Goal: Task Accomplishment & Management: Manage account settings

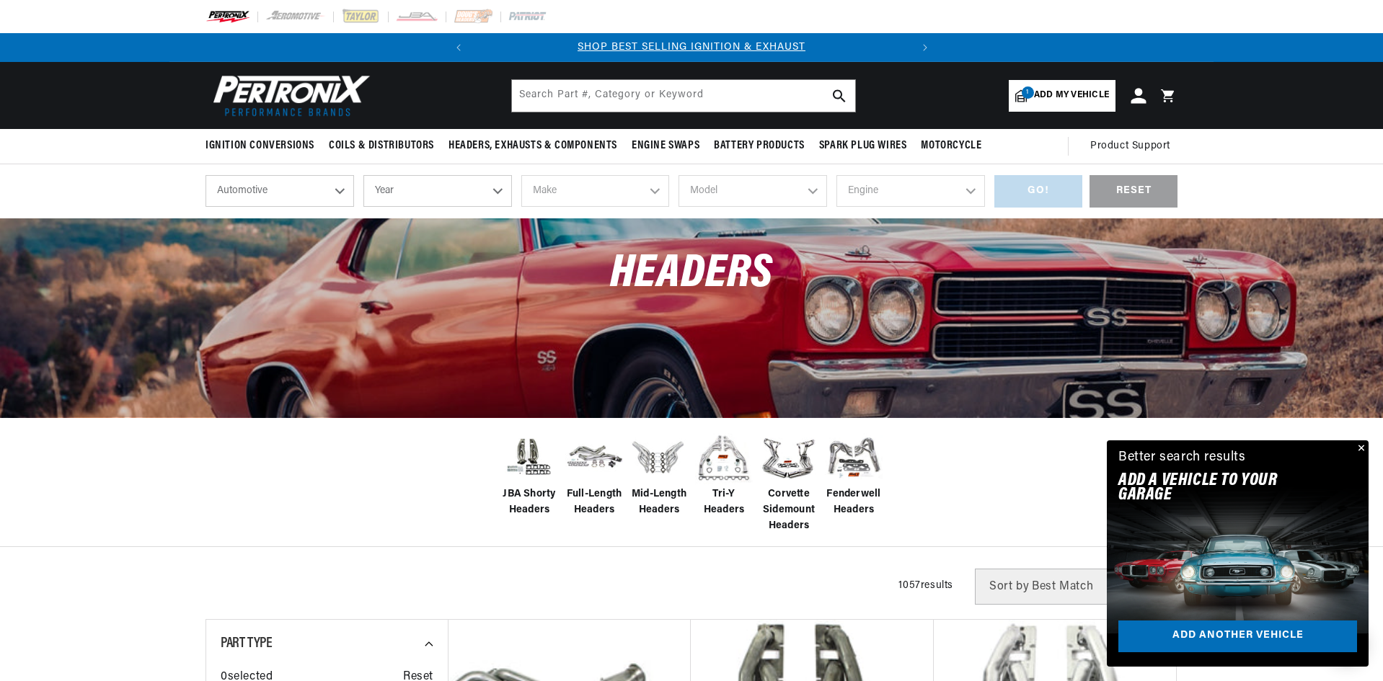
click at [1139, 92] on icon at bounding box center [1137, 95] width 15 height 15
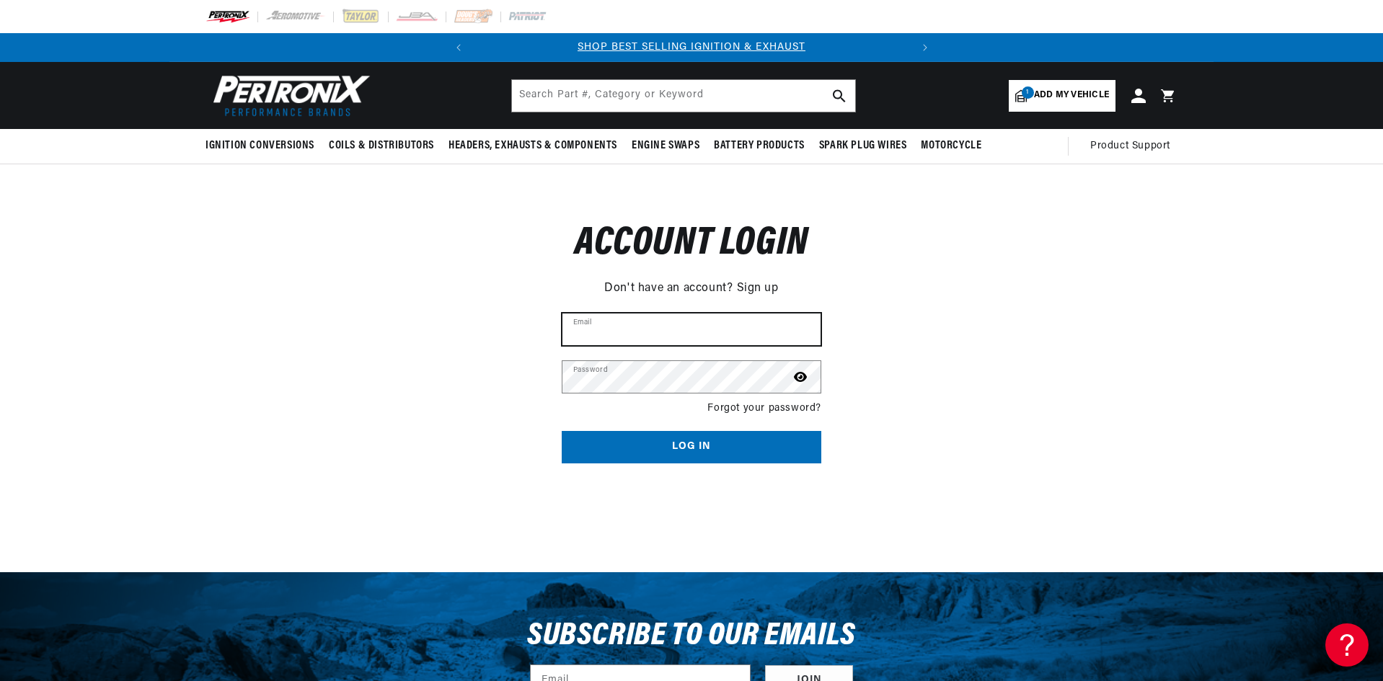
click at [623, 328] on input "Email" at bounding box center [691, 330] width 258 height 32
click at [619, 329] on input "Email" at bounding box center [691, 330] width 258 height 32
type input "tripped417@gmail.com"
click at [701, 438] on button "Log in" at bounding box center [692, 447] width 260 height 32
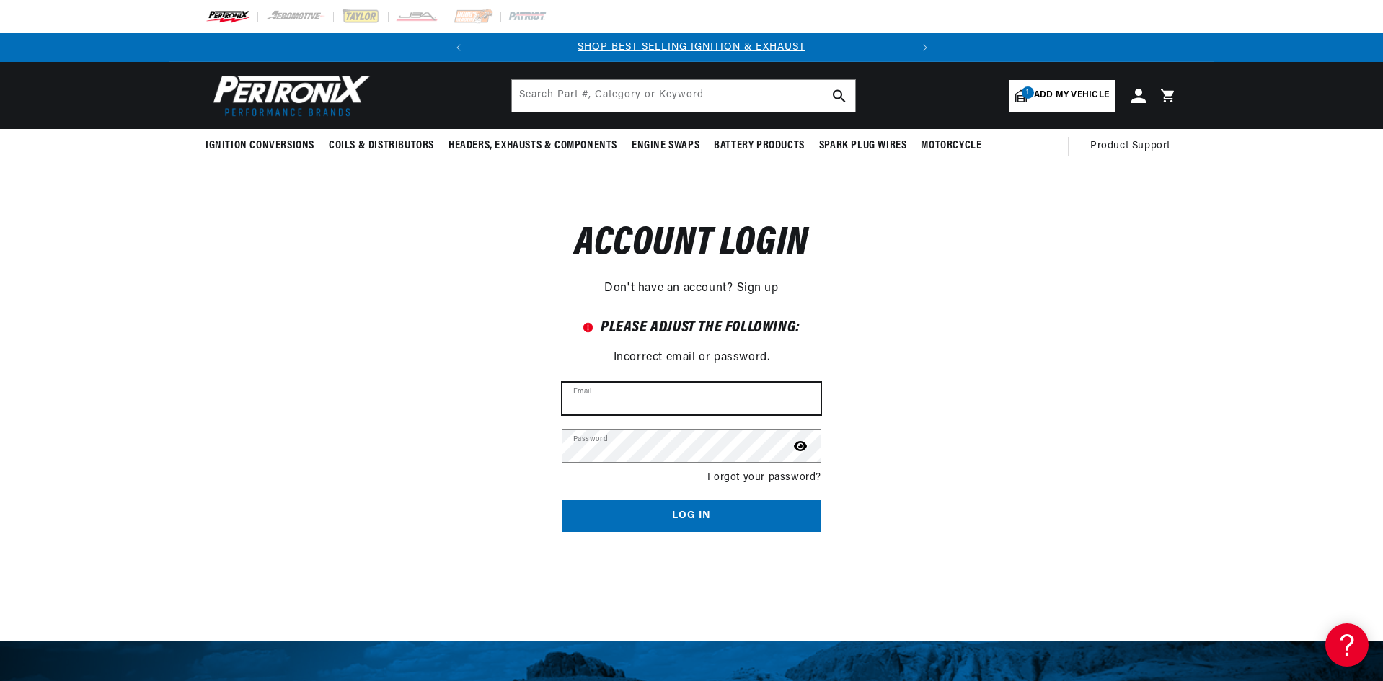
click at [657, 399] on input "Email" at bounding box center [691, 399] width 258 height 32
click at [600, 397] on input "Email" at bounding box center [691, 399] width 258 height 32
type input "tripped417@gmail.com"
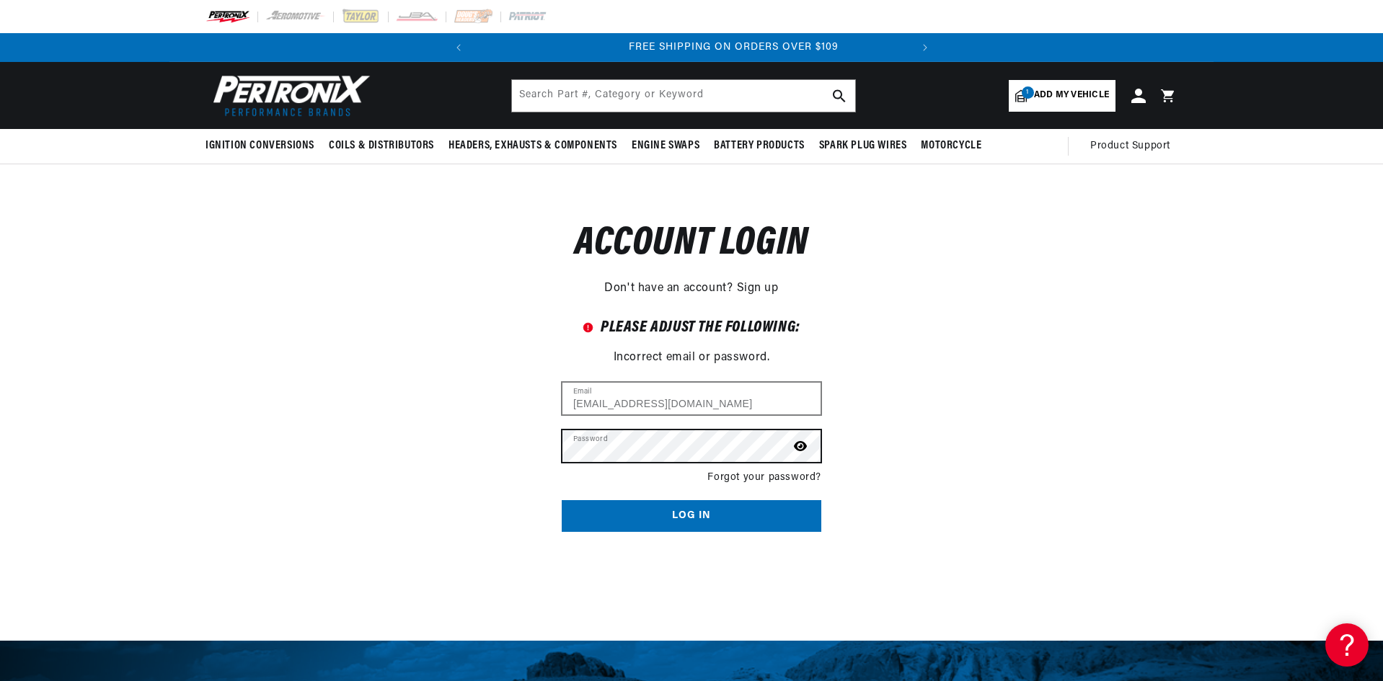
scroll to position [0, 437]
click at [690, 509] on button "Log in" at bounding box center [692, 516] width 260 height 32
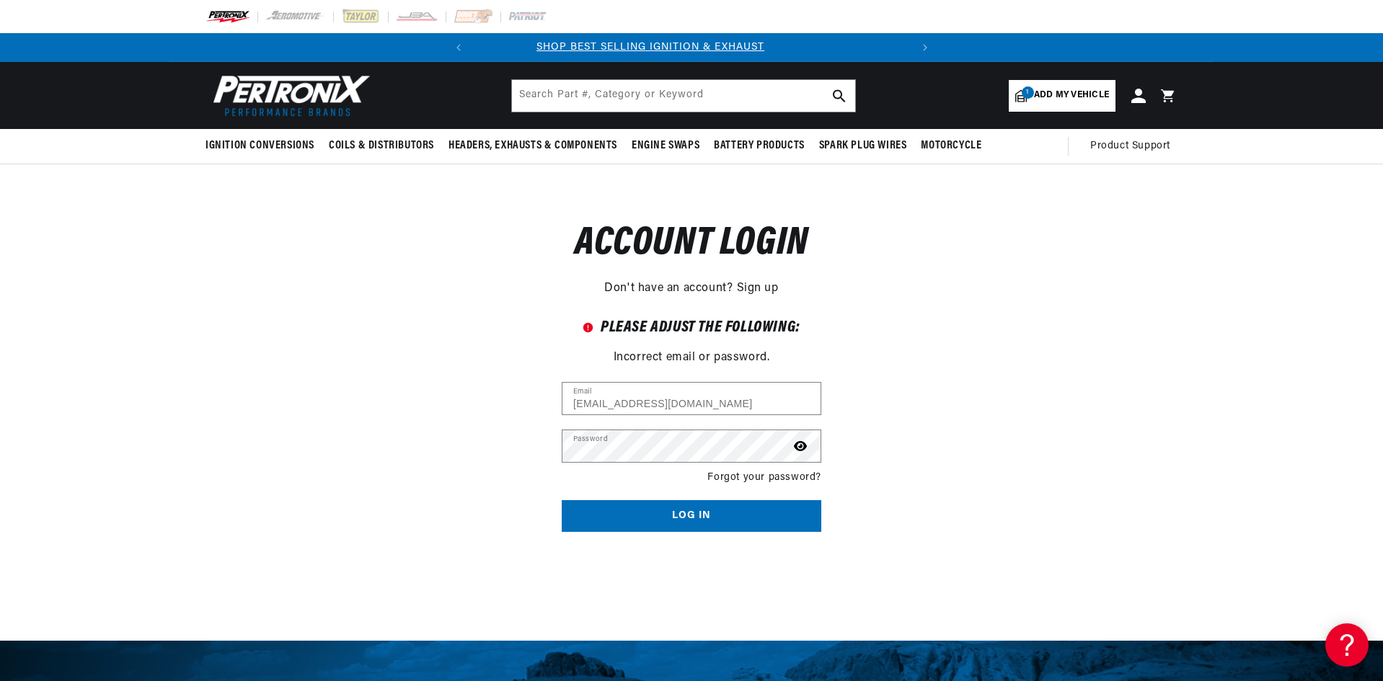
scroll to position [0, 4]
click at [1037, 89] on span "Add my vehicle" at bounding box center [1071, 96] width 75 height 14
click at [650, 400] on input "Email" at bounding box center [691, 399] width 258 height 32
click at [764, 476] on link "Forgot your password?" at bounding box center [764, 478] width 114 height 16
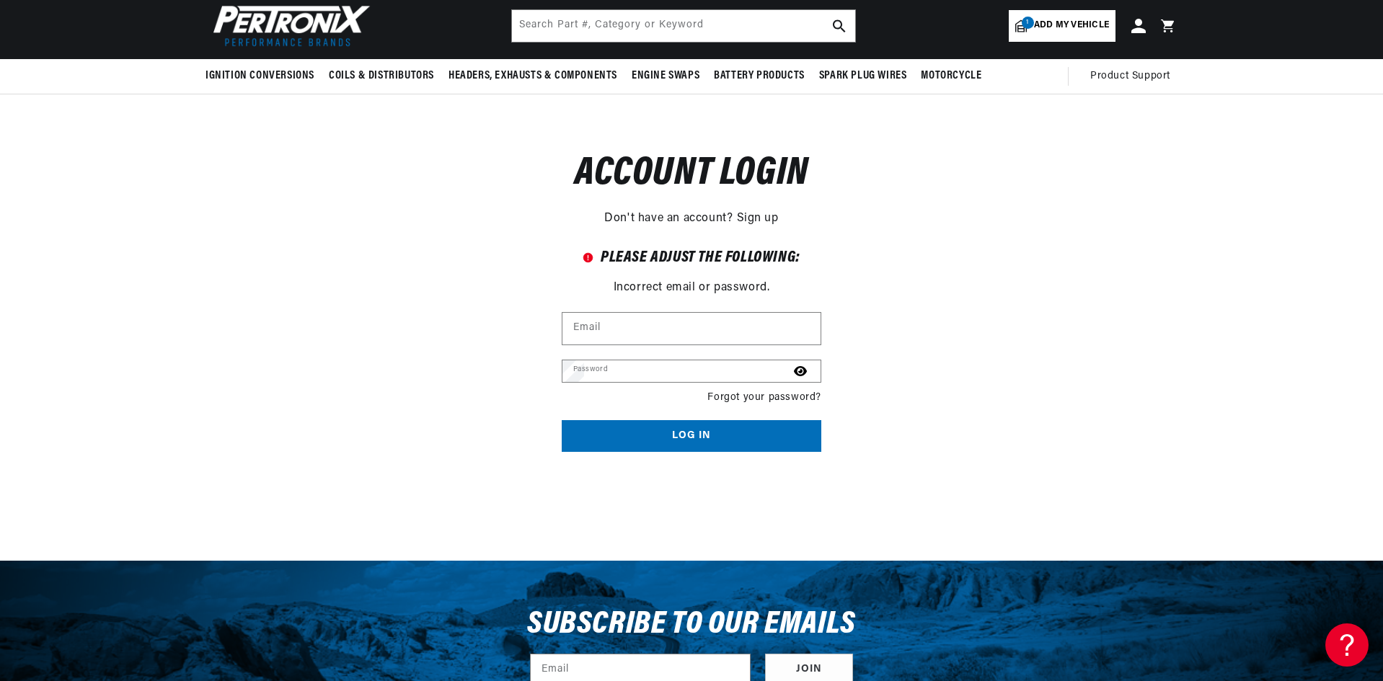
scroll to position [84, 0]
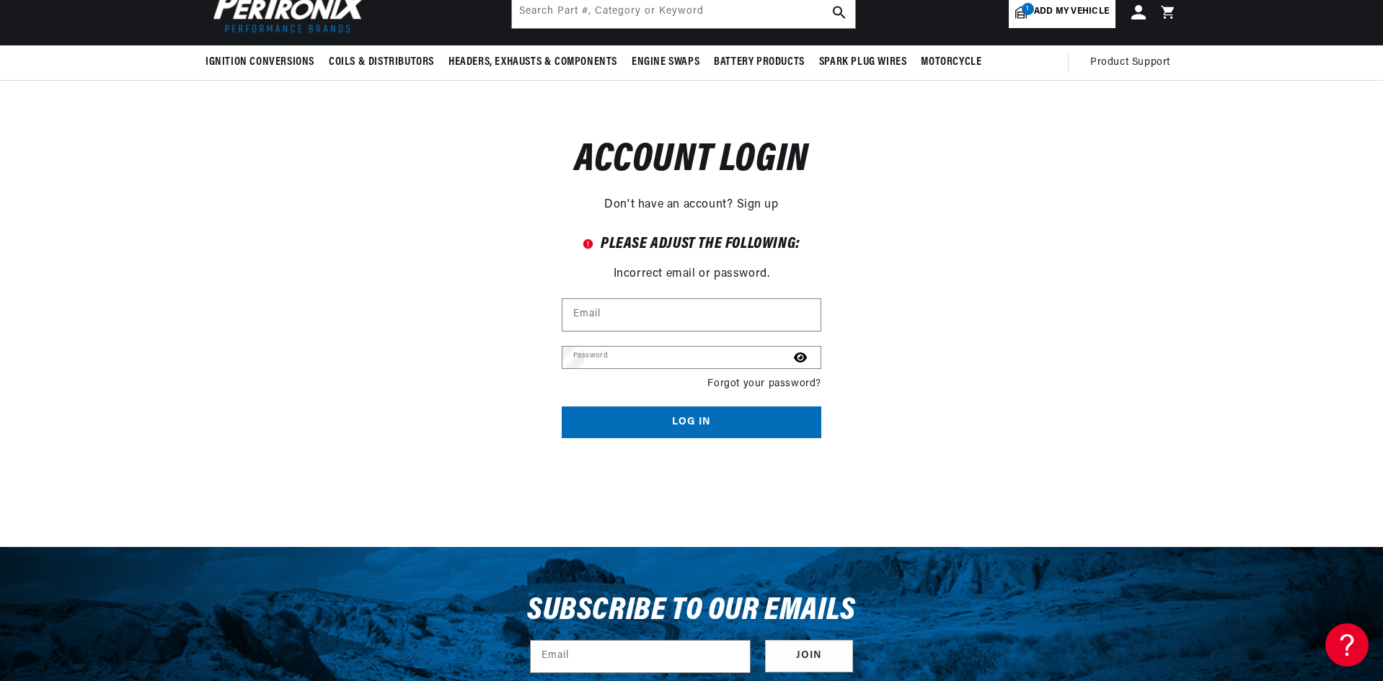
click at [0, 0] on input "Email" at bounding box center [0, 0] width 0 height 0
type input "tripped417@gmail.com"
click at [0, 0] on button "Submit" at bounding box center [0, 0] width 0 height 0
